Goal: Task Accomplishment & Management: Manage account settings

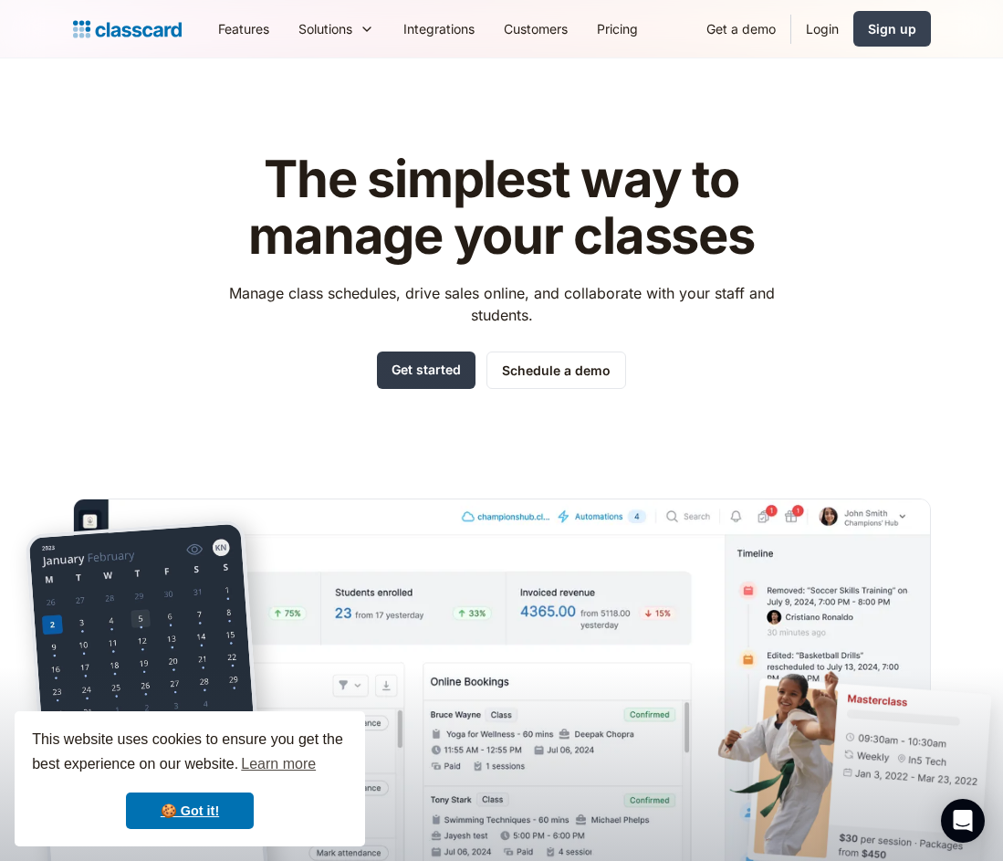
click at [446, 373] on link "Get started" at bounding box center [426, 369] width 99 height 37
click at [830, 31] on link "Login" at bounding box center [822, 28] width 62 height 41
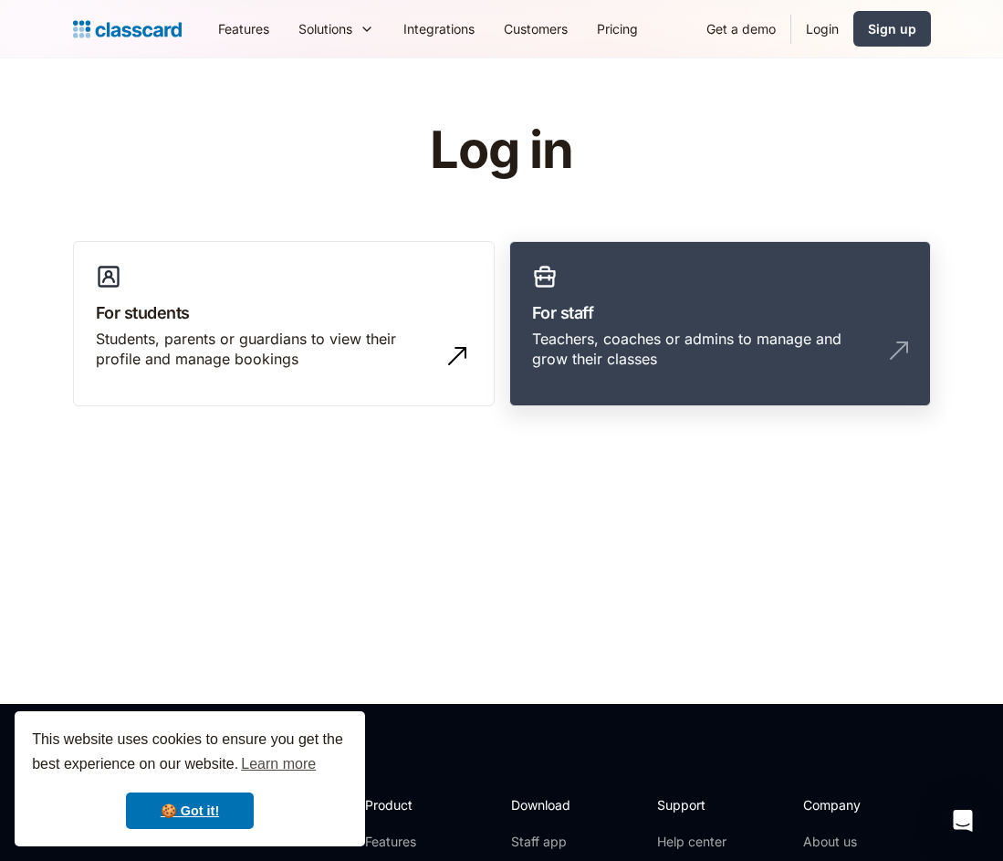
click at [640, 304] on h3 "For staff" at bounding box center [720, 312] width 376 height 25
